Goal: Information Seeking & Learning: Find specific fact

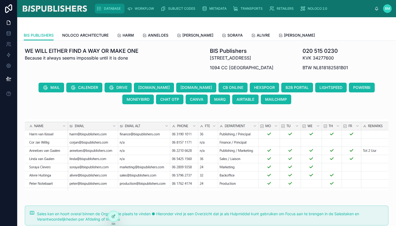
click at [112, 10] on span "DATABASE" at bounding box center [112, 8] width 17 height 4
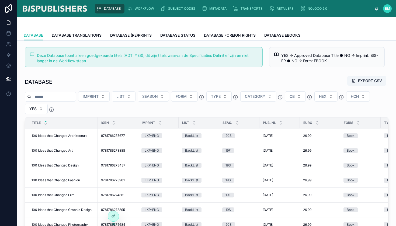
click at [67, 95] on input "text" at bounding box center [54, 97] width 44 height 8
type input "**********"
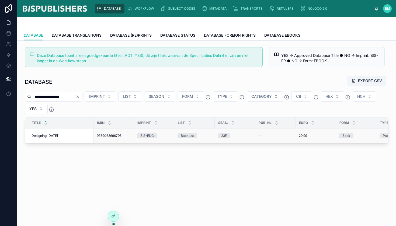
click at [49, 135] on span "Designing [DATE]" at bounding box center [45, 136] width 26 height 4
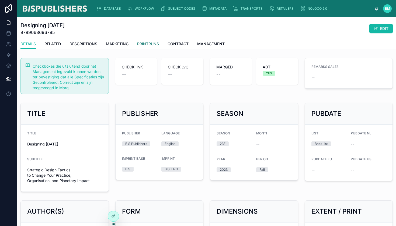
click at [147, 43] on span "PRINTRUNS" at bounding box center [148, 43] width 22 height 5
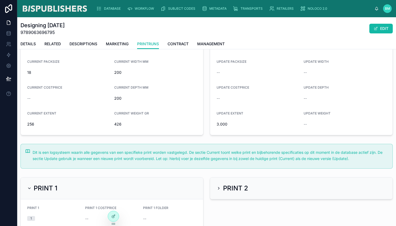
scroll to position [75, 0]
